Goal: Task Accomplishment & Management: Use online tool/utility

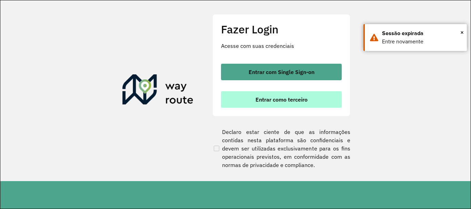
click at [312, 95] on button "Entrar como terceiro" at bounding box center [281, 99] width 121 height 17
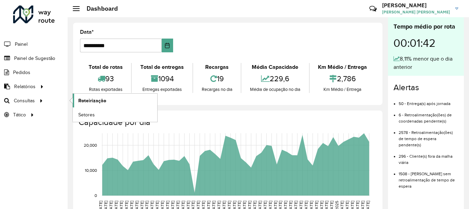
click at [84, 101] on span "Roteirização" at bounding box center [92, 100] width 28 height 7
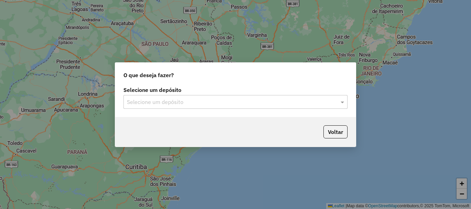
click at [156, 100] on input "text" at bounding box center [228, 102] width 203 height 8
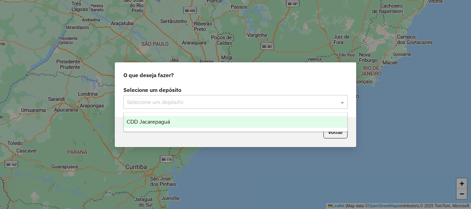
click at [158, 121] on span "CDD Jacarepaguá" at bounding box center [148, 122] width 43 height 6
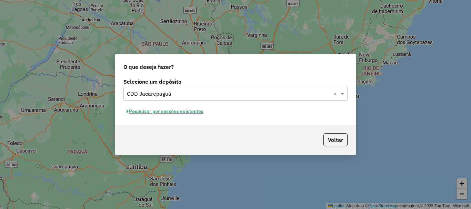
click at [179, 112] on button "Pesquisar por sessões existentes" at bounding box center [164, 111] width 83 height 11
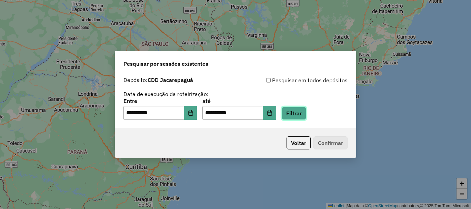
click at [306, 117] on button "Filtrar" at bounding box center [294, 113] width 24 height 13
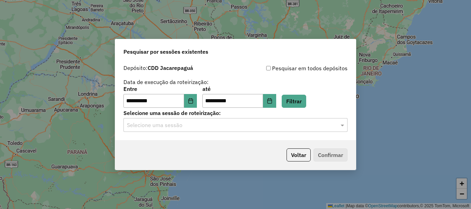
click at [264, 121] on input "text" at bounding box center [228, 125] width 203 height 8
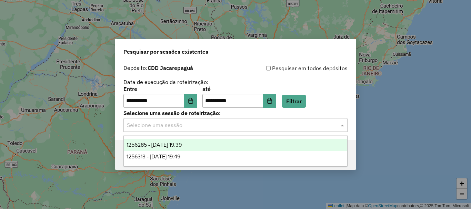
click at [214, 142] on div "1256285 - 30/08/2025 19:39" at bounding box center [235, 145] width 223 height 12
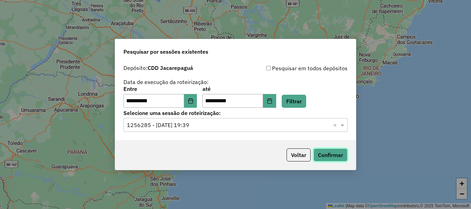
click at [336, 156] on button "Confirmar" at bounding box center [330, 155] width 34 height 13
click at [227, 117] on div "Selecione uma sessão de roteirização: Selecione uma sessão × 1256285 - 30/08/20…" at bounding box center [235, 121] width 224 height 21
click at [223, 122] on input "text" at bounding box center [228, 125] width 203 height 8
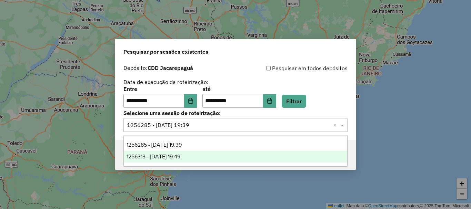
click at [192, 161] on div "1256313 - 30/08/2025 19:49" at bounding box center [235, 157] width 223 height 12
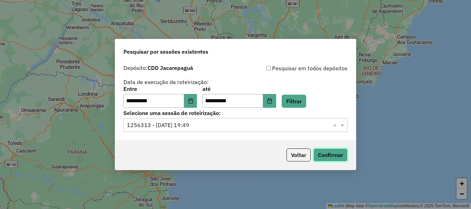
click at [337, 155] on button "Confirmar" at bounding box center [330, 155] width 34 height 13
click at [216, 126] on input "text" at bounding box center [228, 125] width 203 height 8
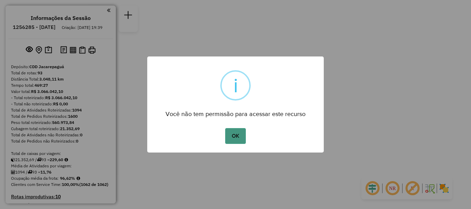
click at [239, 139] on button "OK" at bounding box center [235, 136] width 20 height 16
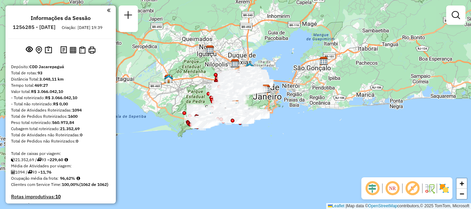
scroll to position [2588, 0]
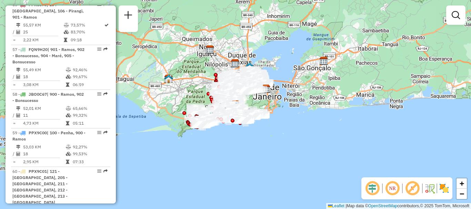
select select "**********"
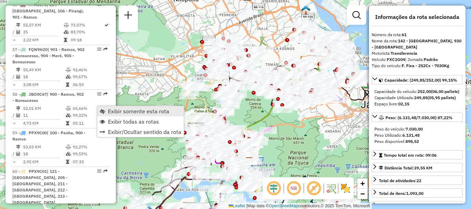
click at [116, 113] on span "Exibir somente esta rota" at bounding box center [138, 112] width 61 height 6
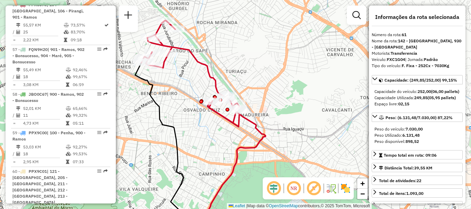
scroll to position [2693, 0]
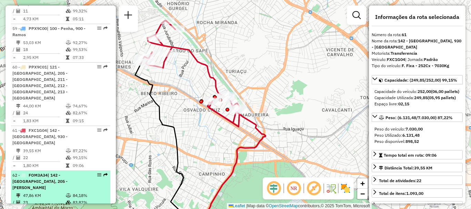
click at [36, 207] on td "2,08 KM" at bounding box center [44, 210] width 43 height 7
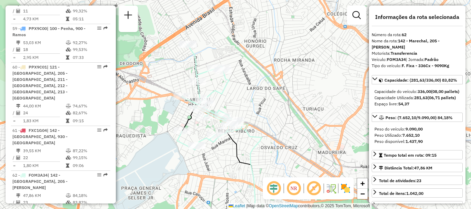
scroll to position [2826, 0]
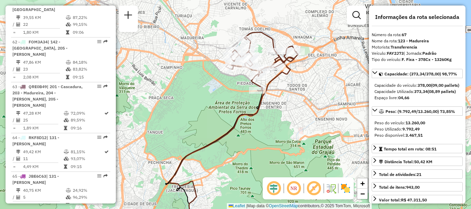
drag, startPoint x: 265, startPoint y: 40, endPoint x: 263, endPoint y: 60, distance: 19.7
click at [263, 60] on div "Janela de atendimento Grade de atendimento Capacidade Transportadoras Veículos …" at bounding box center [235, 104] width 471 height 209
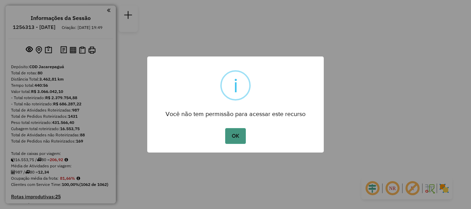
click at [232, 143] on button "OK" at bounding box center [235, 136] width 20 height 16
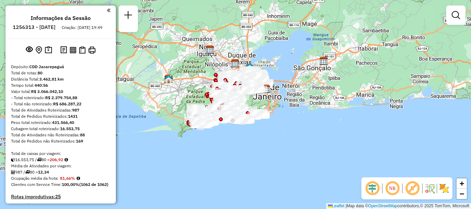
click at [398, 191] on em at bounding box center [392, 188] width 17 height 17
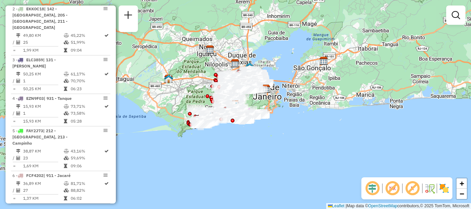
scroll to position [706, 0]
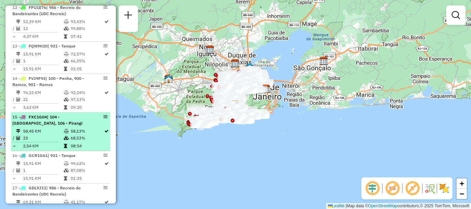
click at [43, 114] on span "FXC1G04" at bounding box center [38, 116] width 18 height 5
select select "**********"
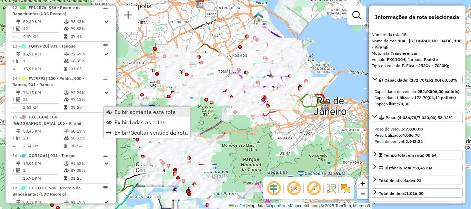
click at [115, 112] on span "Exibir somente esta rota" at bounding box center [144, 112] width 61 height 6
